Goal: Information Seeking & Learning: Learn about a topic

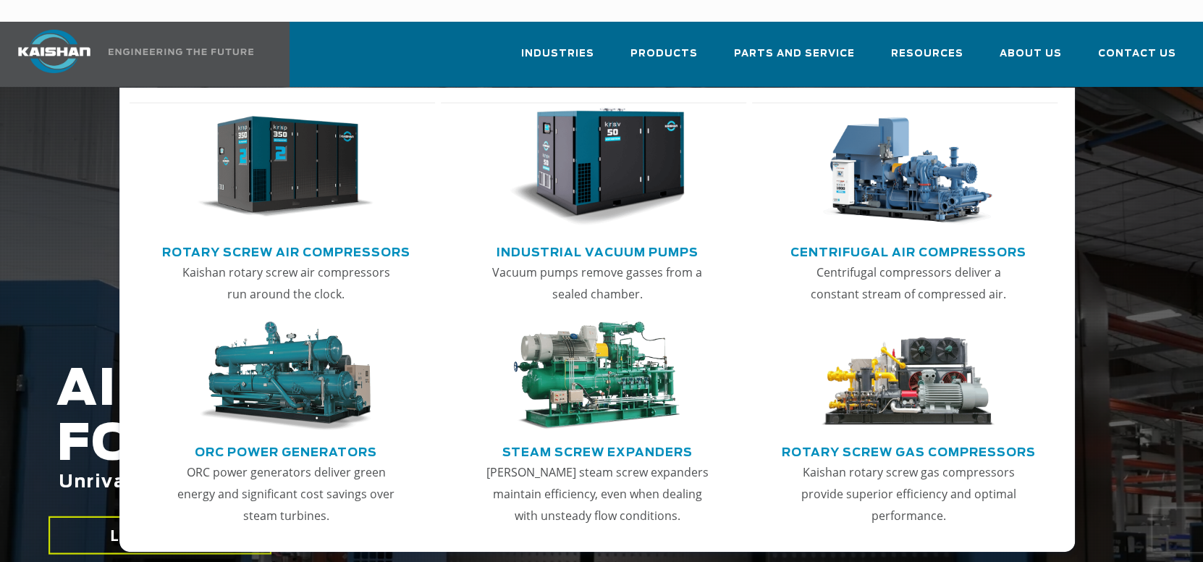
click at [369, 135] on img "Main menu" at bounding box center [286, 167] width 176 height 119
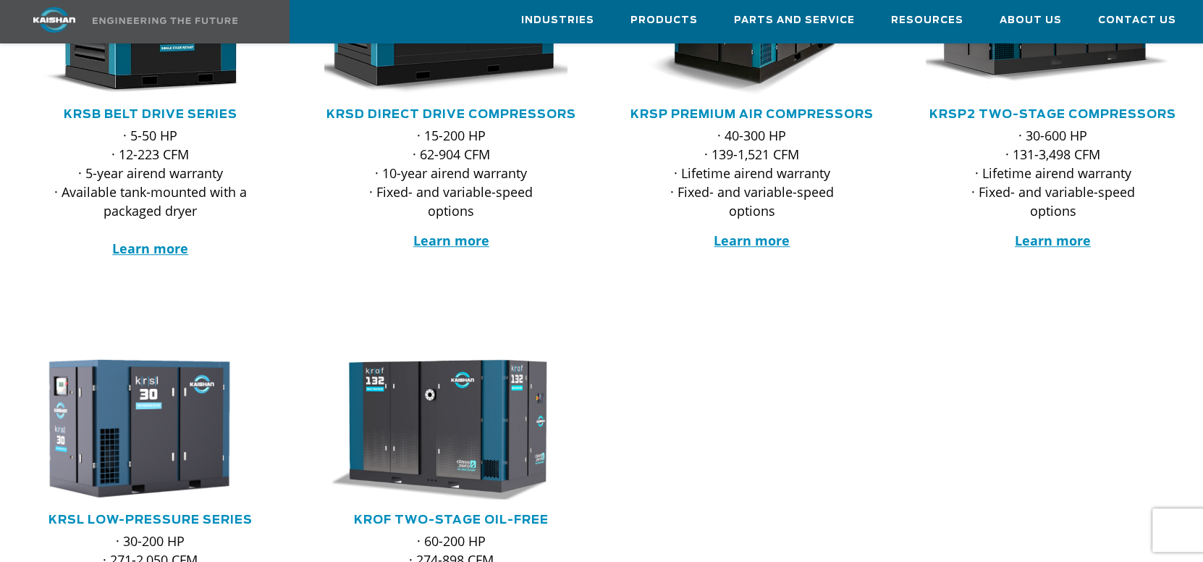
scroll to position [434, 0]
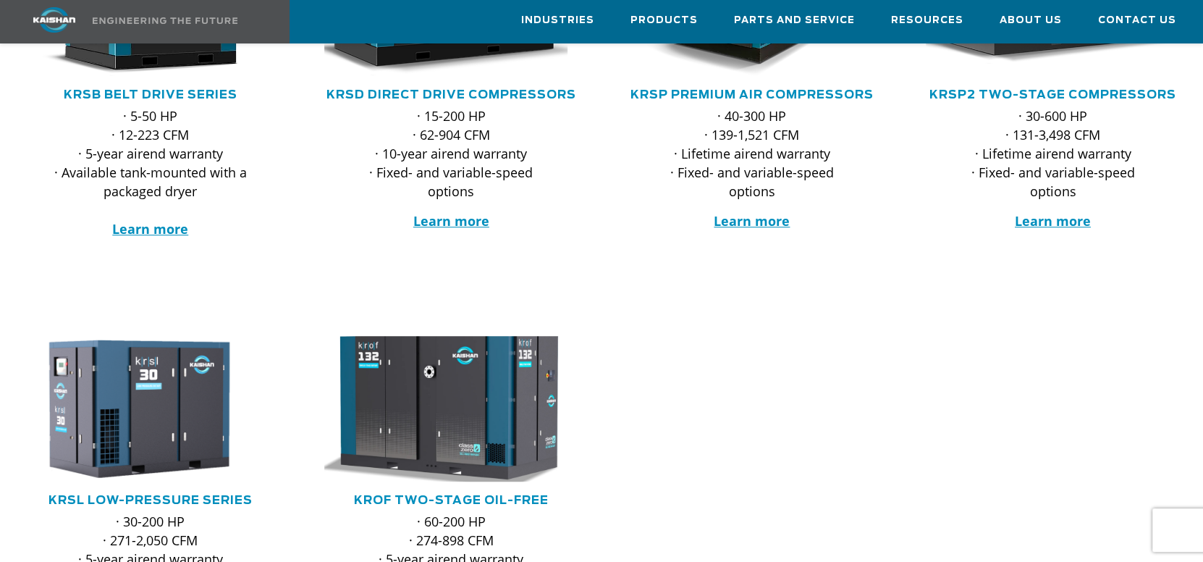
click at [524, 366] on img at bounding box center [440, 409] width 280 height 160
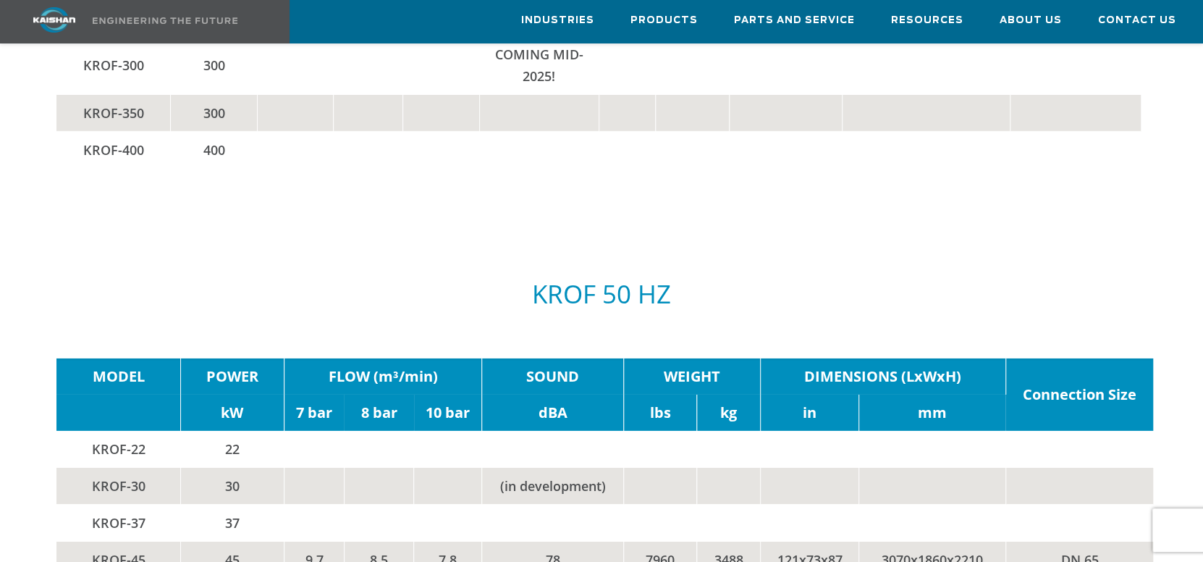
scroll to position [3040, 0]
